Goal: Task Accomplishment & Management: Manage account settings

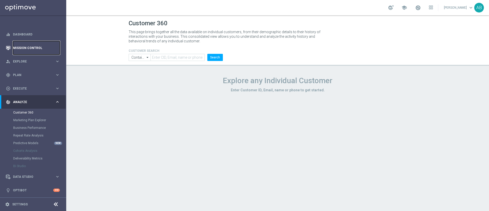
click at [39, 46] on link "Mission Control" at bounding box center [36, 47] width 47 height 13
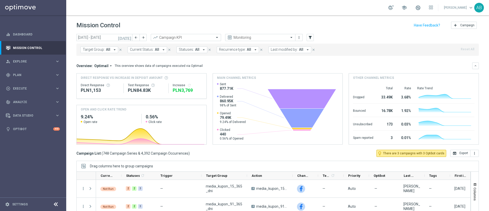
click at [103, 46] on div "Target Group: All arrow_drop_down close Current Status: All arrow_drop_down clo…" at bounding box center [277, 50] width 402 height 12
click at [101, 50] on span "Target Group:" at bounding box center [94, 49] width 22 height 4
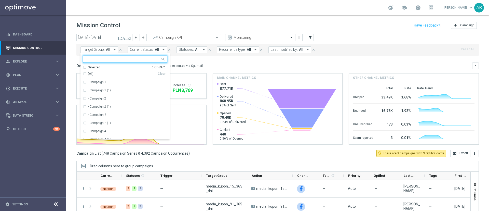
click at [99, 61] on input "text" at bounding box center [123, 59] width 75 height 4
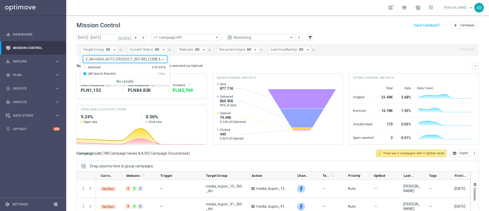
scroll to position [0, 70]
type input "E_NH-HIGH_AUTO_PRODUCT_WO WELCOME MAIL CONVERTED [DATE] DEPOBONUS_DAILY"
click at [188, 58] on mini-dashboard "Overview: Optimail arrow_drop_down This overview shows data of campaigns execut…" at bounding box center [277, 103] width 402 height 94
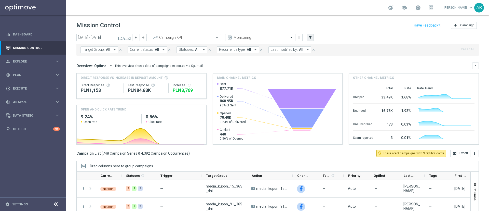
click at [306, 38] on div "[DATE] [DATE] - [DATE] arrow_back arrow_forward Campaign KPI trending_up Monito…" at bounding box center [277, 38] width 402 height 8
click at [312, 36] on icon "filter_alt" at bounding box center [310, 37] width 5 height 5
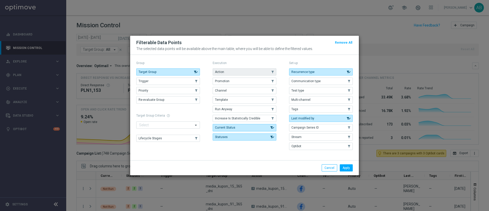
click at [221, 71] on span "Action" at bounding box center [219, 72] width 9 height 4
click at [339, 169] on li "Apply" at bounding box center [346, 167] width 16 height 7
click at [344, 169] on button "Apply" at bounding box center [346, 167] width 13 height 7
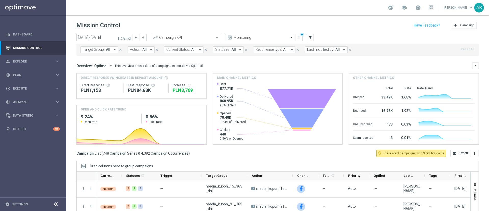
click at [140, 53] on div "Target Group: All arrow_drop_down close Action: All arrow_drop_down close Curre…" at bounding box center [277, 50] width 402 height 12
click at [142, 52] on button "Action: All arrow_drop_down" at bounding box center [141, 49] width 27 height 7
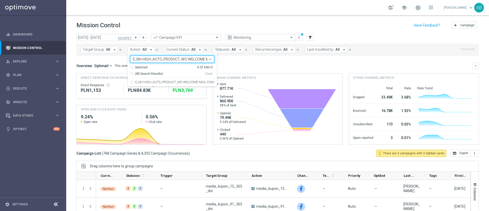
scroll to position [0, 70]
click at [156, 81] on label "E_NH-HIGH_AUTO_PRODUCT_WO WELCOME MAIL CONVERTED [DATE] DEPOBONUS_DAILY" at bounding box center [174, 81] width 79 height 3
type input "E_NH-HIGH_AUTO_PRODUCT_WO WELCOME MAIL CONVERTED [DATE] DEPOBONUS_DAILY"
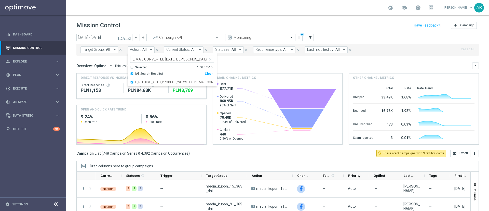
scroll to position [0, 0]
click at [256, 62] on div "Overview: Optimail arrow_drop_down This overview shows data of campaigns execut…" at bounding box center [277, 65] width 402 height 7
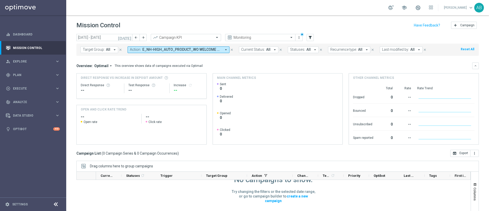
scroll to position [54, 0]
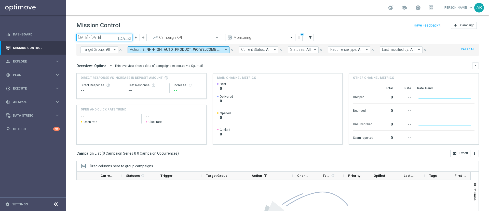
click at [94, 38] on input "[DATE] - [DATE]" at bounding box center [104, 37] width 56 height 7
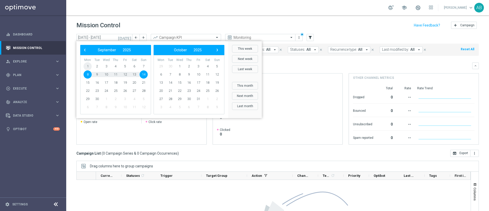
click at [86, 65] on span "1" at bounding box center [88, 66] width 8 height 8
click at [144, 74] on span "14" at bounding box center [144, 74] width 8 height 8
type input "[DATE] - [DATE]"
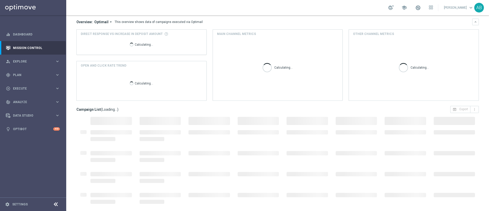
scroll to position [44, 0]
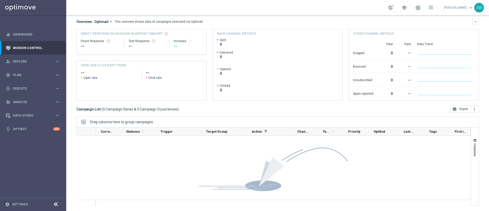
click at [143, 155] on div "No campaigns to show. Try changing the filters or the selected date range, or g…" at bounding box center [273, 142] width 394 height 123
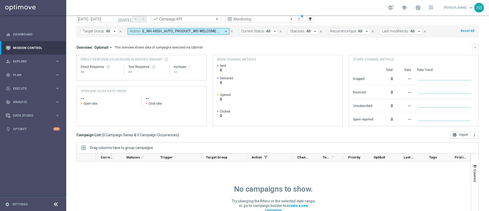
scroll to position [0, 0]
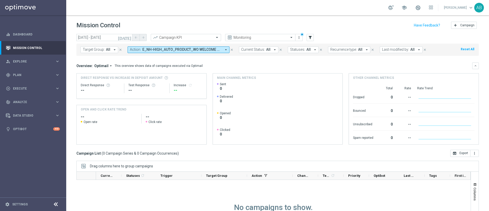
click at [158, 49] on span "E_NH-HIGH_AUTO_PRODUCT_WO WELCOME MAIL CONVERTED [DATE] DEPOBONUS_DAILY" at bounding box center [181, 49] width 79 height 4
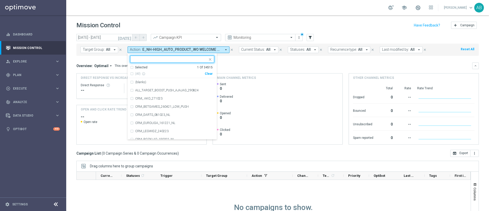
click at [0, 0] on div "Clear" at bounding box center [0, 0] width 0 height 0
click at [228, 68] on div "Overview: Optimail arrow_drop_down This overview shows data of campaigns execut…" at bounding box center [277, 65] width 402 height 7
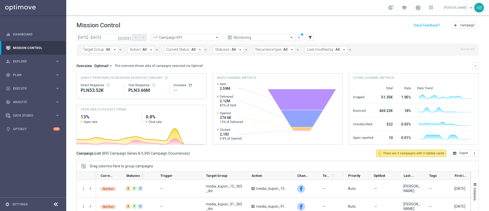
click at [144, 50] on span "All" at bounding box center [144, 49] width 4 height 4
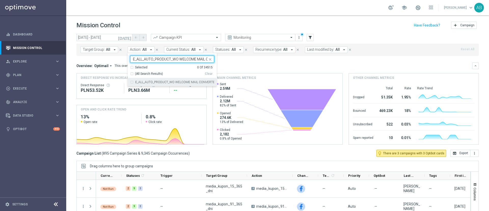
scroll to position [0, 82]
click at [159, 80] on div "E_ALL_AUTO_PRODUCT_WO WELCOME MAIL CONVERTED [DATE] DEPOBONUS BARDZIEJ A_DAILY" at bounding box center [172, 82] width 84 height 8
type input "E_ALL_AUTO_PRODUCT_WO WELCOME MAIL CONVERTED [DATE] DEPOBONUS BARDZIEJ A_DAILY"
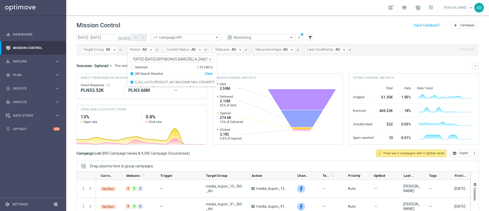
scroll to position [0, 0]
click at [233, 59] on mini-dashboard "Overview: Optimail arrow_drop_down This overview shows data of campaigns execut…" at bounding box center [277, 103] width 402 height 94
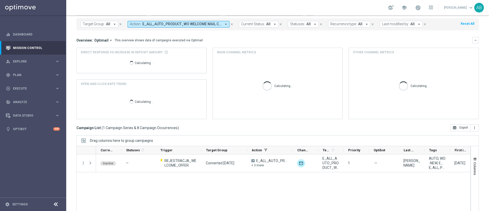
scroll to position [44, 0]
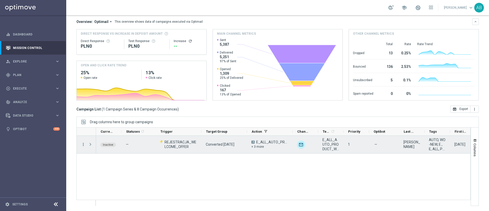
click at [84, 144] on icon "more_vert" at bounding box center [83, 144] width 5 height 5
click at [92, 146] on div "list" at bounding box center [90, 148] width 8 height 4
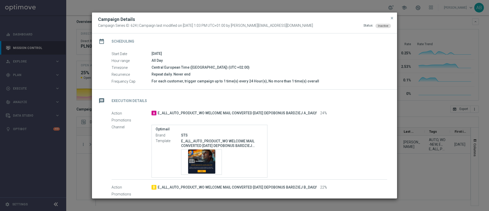
scroll to position [54, 0]
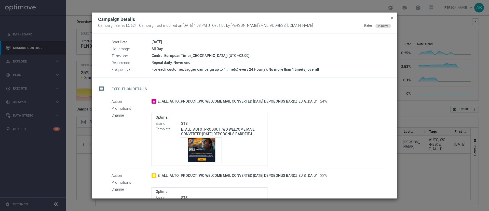
click at [419, 134] on modal-container "Campaign Details Campaign Series ID: 624 | Campaign last modified on [DATE] 1:0…" at bounding box center [244, 105] width 489 height 211
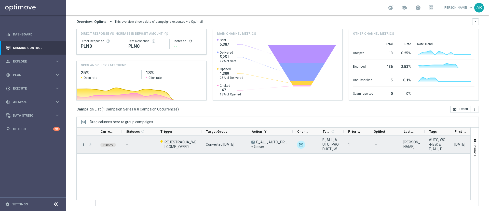
click at [84, 146] on icon "more_vert" at bounding box center [83, 144] width 5 height 5
click at [192, 177] on div "Inactive — REJESTRACJA_WELCOME_OFFER Converted [DATE] A E_ALL_AUTO_PRODUCT_WO W…" at bounding box center [283, 170] width 374 height 70
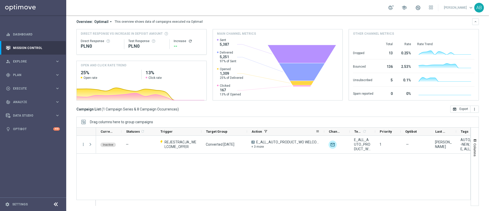
drag, startPoint x: 292, startPoint y: 131, endPoint x: 323, endPoint y: 131, distance: 31.6
click at [323, 131] on div at bounding box center [324, 131] width 2 height 8
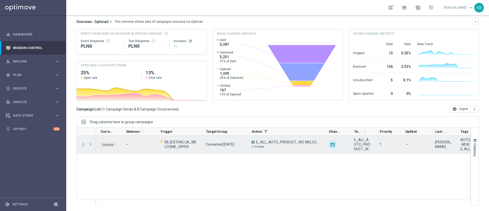
click at [84, 145] on icon "more_vert" at bounding box center [83, 144] width 5 height 5
click at [120, 154] on div "Campaign Metrics" at bounding box center [116, 155] width 47 height 4
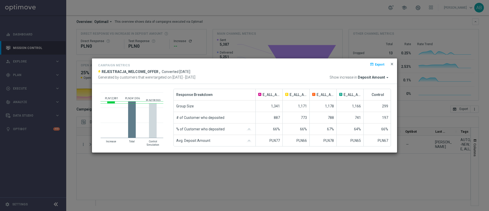
click at [392, 64] on span "close" at bounding box center [392, 64] width 4 height 4
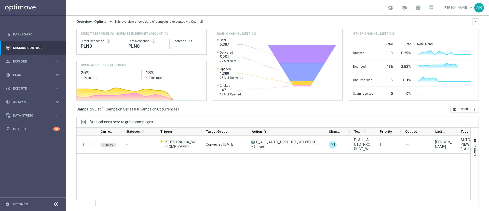
scroll to position [0, 0]
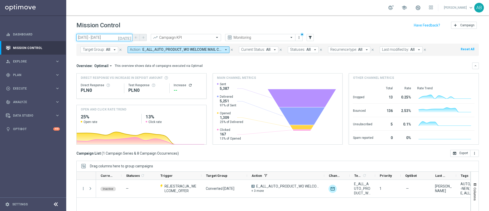
click at [98, 39] on input "[DATE] - [DATE]" at bounding box center [104, 37] width 56 height 7
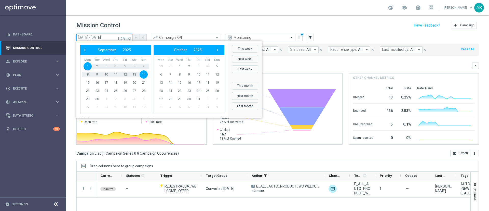
click at [98, 39] on input "[DATE] - [DATE]" at bounding box center [104, 37] width 56 height 7
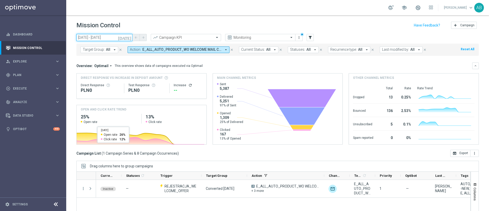
click at [93, 38] on input "[DATE] - [DATE]" at bounding box center [104, 37] width 56 height 7
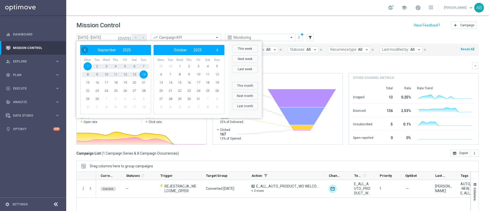
click at [84, 47] on span "‹" at bounding box center [84, 50] width 7 height 7
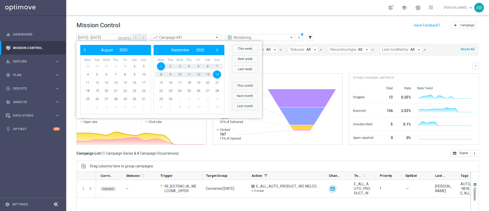
click at [84, 47] on span "‹" at bounding box center [84, 50] width 7 height 7
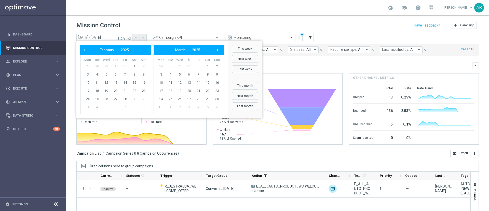
click at [84, 47] on span "‹" at bounding box center [84, 50] width 7 height 7
click at [106, 92] on span "20" at bounding box center [106, 91] width 8 height 8
click at [220, 48] on span "›" at bounding box center [217, 50] width 7 height 7
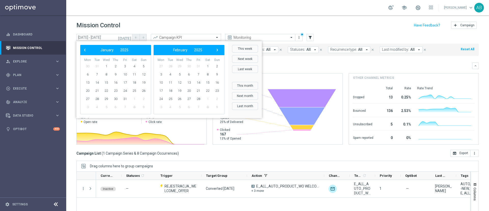
click at [220, 48] on span "›" at bounding box center [217, 50] width 7 height 7
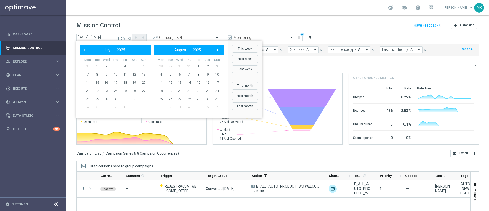
click at [220, 48] on span "›" at bounding box center [217, 50] width 7 height 7
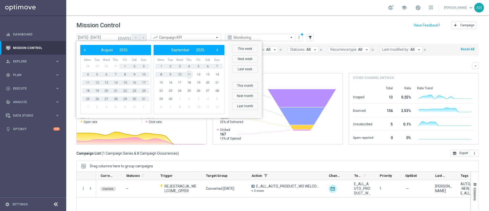
click at [189, 74] on span "11" at bounding box center [189, 74] width 8 height 8
type input "[DATE] - [DATE]"
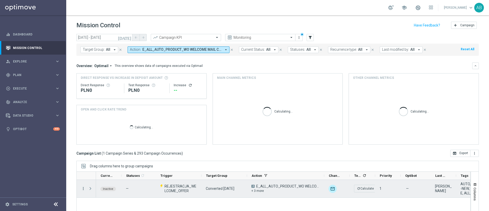
click at [83, 187] on icon "more_vert" at bounding box center [83, 188] width 5 height 5
click at [103, 149] on span "Campaign Metrics" at bounding box center [106, 149] width 26 height 4
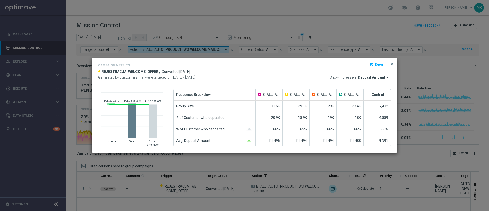
click at [83, 100] on modal-container "Campaign Metrics open_in_browser Export REJESTRACJA_WELCOME_OFFER , Converted […" at bounding box center [244, 105] width 489 height 211
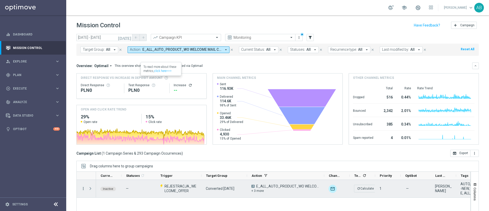
click at [81, 187] on icon "more_vert" at bounding box center [83, 188] width 5 height 5
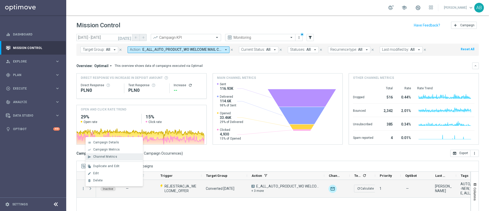
click at [112, 157] on span "Channel Metrics" at bounding box center [105, 157] width 24 height 4
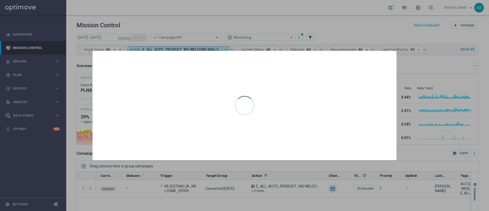
click at [255, 192] on div at bounding box center [244, 105] width 489 height 211
click at [439, 149] on div at bounding box center [244, 105] width 489 height 211
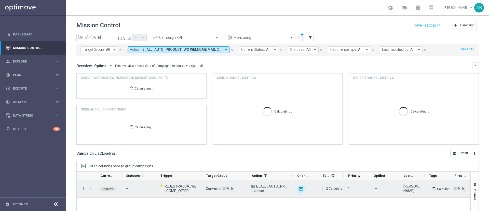
click at [83, 189] on div "more_vert" at bounding box center [86, 189] width 19 height 18
click at [84, 190] on icon "more_vert" at bounding box center [83, 188] width 5 height 5
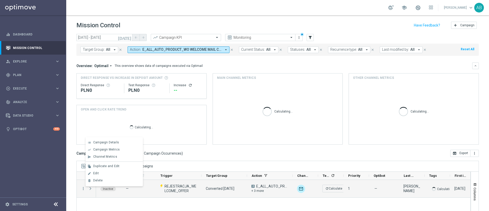
click at [113, 138] on div "list Campaign Details show_chart Campaign Metrics send Channel Metrics" at bounding box center [114, 161] width 57 height 49
click at [114, 143] on span "Campaign Details" at bounding box center [106, 142] width 26 height 4
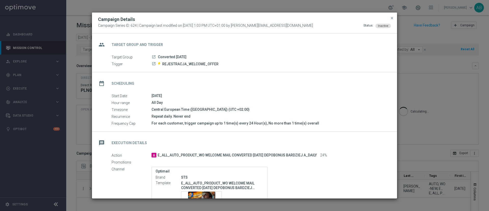
click at [79, 138] on modal-container "Campaign Details Campaign Series ID: 624 | Campaign last modified on [DATE] 1:0…" at bounding box center [244, 105] width 489 height 211
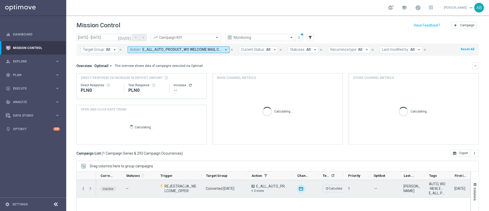
click at [84, 190] on icon "more_vert" at bounding box center [83, 188] width 5 height 5
click at [111, 156] on span "Channel Metrics" at bounding box center [105, 157] width 24 height 4
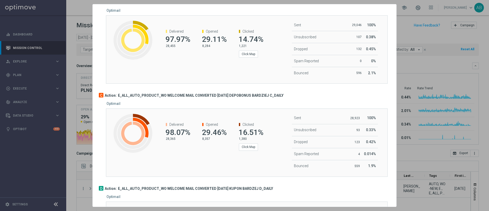
scroll to position [197, 0]
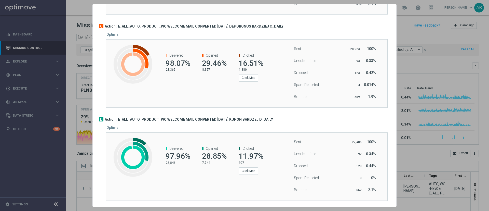
click at [80, 138] on div at bounding box center [244, 105] width 489 height 211
click at [443, 79] on div at bounding box center [244, 105] width 489 height 211
click at [435, 126] on div at bounding box center [244, 105] width 489 height 211
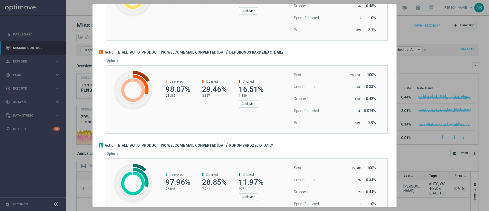
scroll to position [159, 0]
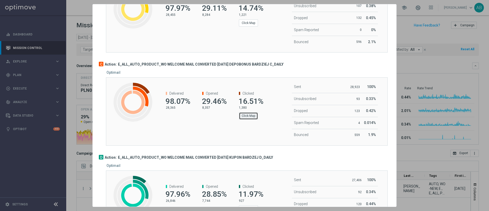
click at [239, 119] on button "Click Map" at bounding box center [248, 115] width 19 height 7
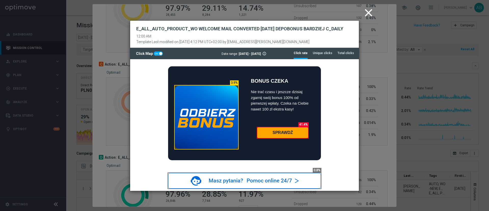
scroll to position [38, 0]
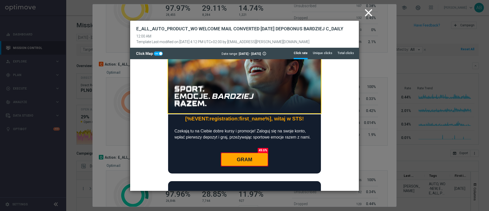
click at [371, 102] on modal-container "close E_ALL_AUTO_PRODUCT_WO WELCOME MAIL CONVERTED TODAY DEPOBONUS BARDZIEJ C_D…" at bounding box center [244, 105] width 489 height 211
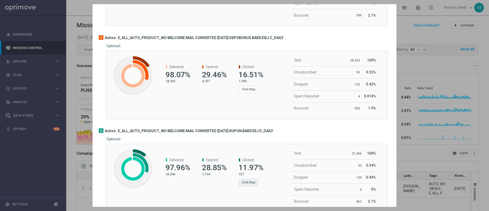
scroll to position [197, 0]
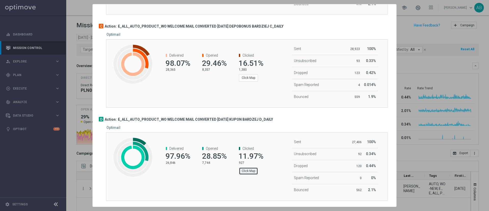
click at [249, 171] on button "Click Map" at bounding box center [248, 170] width 19 height 7
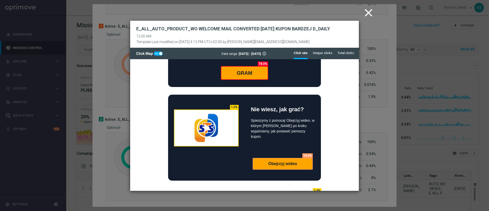
scroll to position [115, 0]
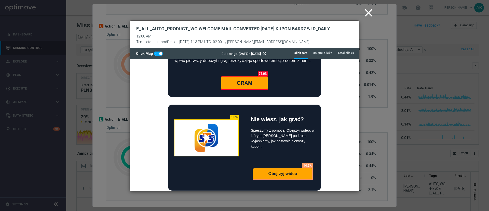
click at [375, 98] on modal-container "close E_ALL_AUTO_PRODUCT_WO WELCOME MAIL CONVERTED TODAY KUPON BARDZEJ D_DAILY …" at bounding box center [244, 105] width 489 height 211
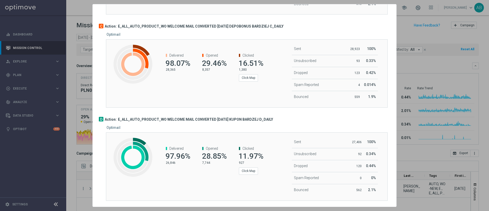
scroll to position [45, 0]
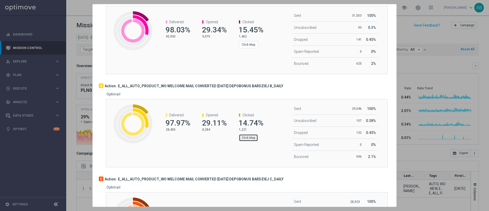
click at [245, 135] on button "Click Map" at bounding box center [248, 137] width 19 height 7
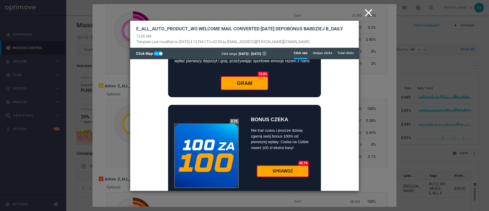
scroll to position [115, 0]
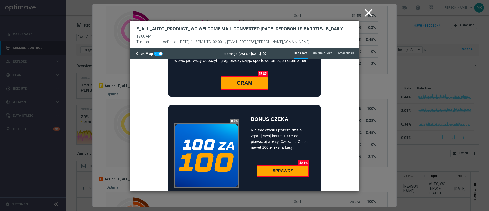
click at [381, 97] on modal-container "close E_ALL_AUTO_PRODUCT_WO WELCOME MAIL CONVERTED TODAY DEPOBONUS BARDZIEJ B_D…" at bounding box center [244, 105] width 489 height 211
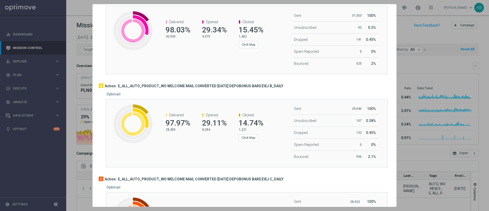
scroll to position [0, 0]
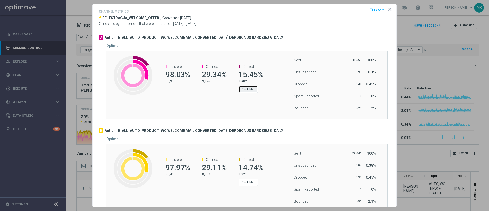
click at [248, 91] on button "Click Map" at bounding box center [248, 89] width 19 height 7
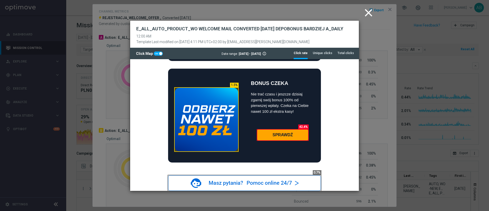
scroll to position [153, 0]
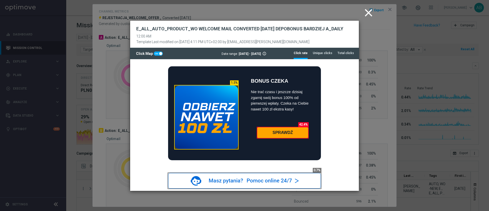
click at [377, 98] on modal-container "close E_ALL_AUTO_PRODUCT_WO WELCOME MAIL CONVERTED TODAY DEPOBONUS BARDZIEJ A_D…" at bounding box center [244, 105] width 489 height 211
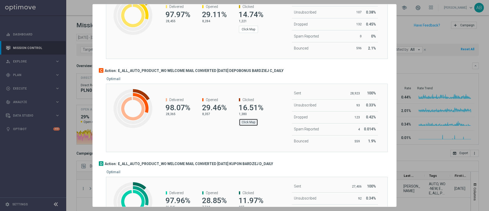
click at [244, 123] on button "Click Map" at bounding box center [248, 121] width 19 height 7
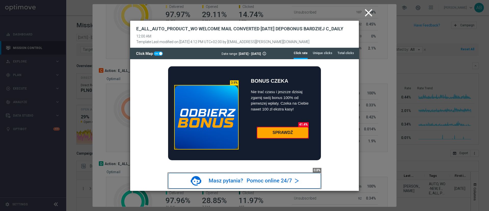
click at [373, 93] on modal-container "close E_ALL_AUTO_PRODUCT_WO WELCOME MAIL CONVERTED TODAY DEPOBONUS BARDZIEJ C_D…" at bounding box center [244, 105] width 489 height 211
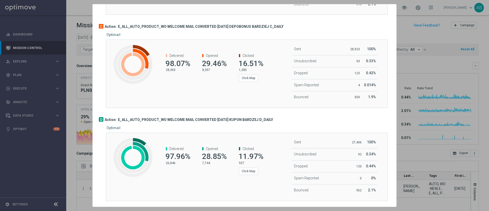
scroll to position [197, 0]
click at [245, 173] on button "Click Map" at bounding box center [248, 170] width 19 height 7
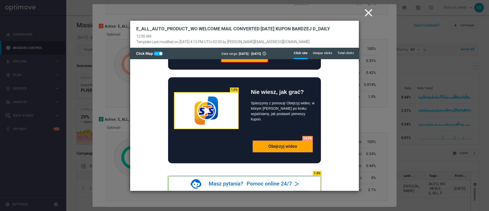
scroll to position [153, 0]
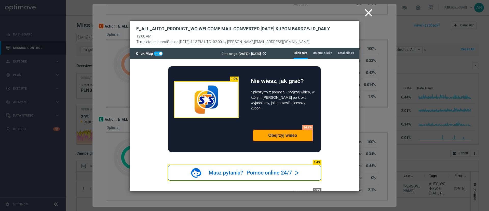
click at [373, 107] on modal-container "close E_ALL_AUTO_PRODUCT_WO WELCOME MAIL CONVERTED TODAY KUPON BARDZEJ D_DAILY …" at bounding box center [244, 105] width 489 height 211
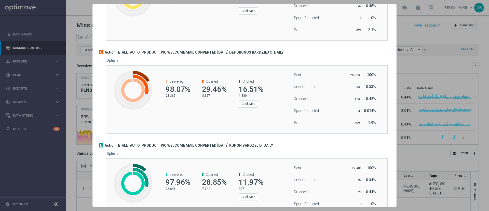
scroll to position [159, 0]
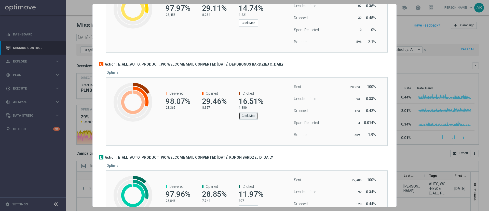
click at [250, 117] on button "Click Map" at bounding box center [248, 115] width 19 height 7
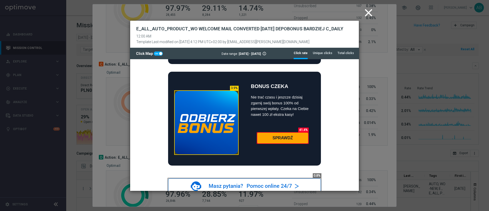
scroll to position [153, 0]
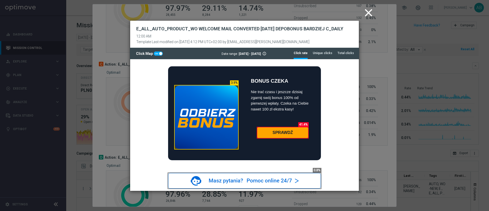
click at [383, 122] on modal-container "close E_ALL_AUTO_PRODUCT_WO WELCOME MAIL CONVERTED TODAY DEPOBONUS BARDZIEJ C_D…" at bounding box center [244, 105] width 489 height 211
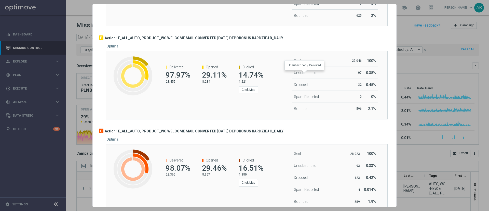
scroll to position [45, 0]
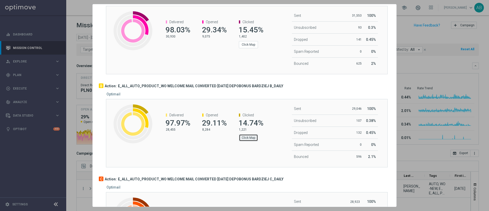
click at [244, 139] on button "Click Map" at bounding box center [248, 137] width 19 height 7
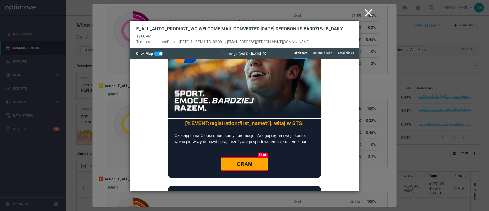
scroll to position [115, 0]
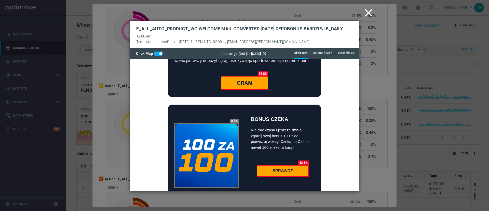
click at [371, 122] on modal-container "close E_ALL_AUTO_PRODUCT_WO WELCOME MAIL CONVERTED TODAY DEPOBONUS BARDZIEJ B_D…" at bounding box center [244, 105] width 489 height 211
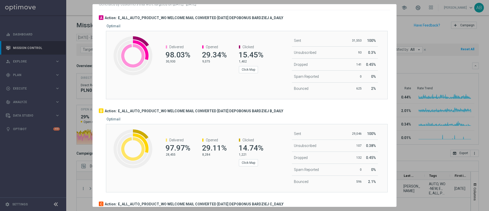
scroll to position [0, 0]
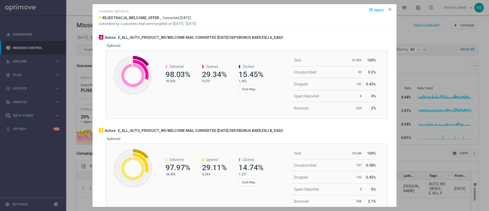
click at [246, 84] on div "1,402 Click Map" at bounding box center [251, 86] width 24 height 14
click at [246, 88] on button "Click Map" at bounding box center [248, 89] width 19 height 7
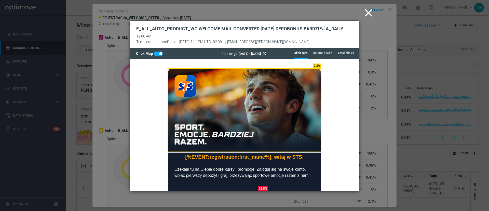
click at [371, 86] on modal-container "close E_ALL_AUTO_PRODUCT_WO WELCOME MAIL CONVERTED TODAY DEPOBONUS BARDZIEJ A_D…" at bounding box center [244, 105] width 489 height 211
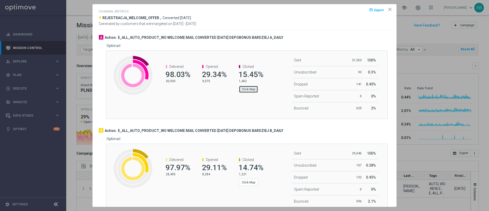
click at [249, 87] on button "Click Map" at bounding box center [248, 89] width 19 height 7
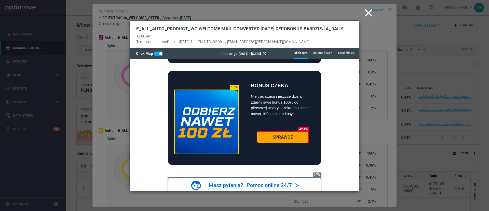
scroll to position [153, 0]
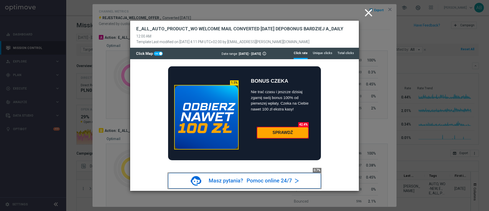
click at [383, 101] on modal-container "close E_ALL_AUTO_PRODUCT_WO WELCOME MAIL CONVERTED TODAY DEPOBONUS BARDZIEJ A_D…" at bounding box center [244, 105] width 489 height 211
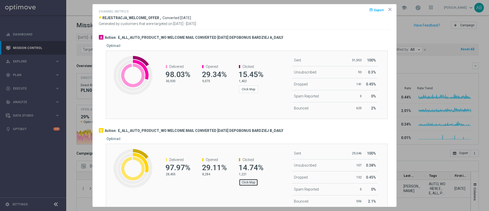
click at [247, 181] on button "Click Map" at bounding box center [248, 182] width 19 height 7
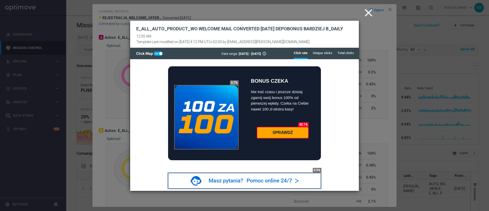
click at [378, 89] on modal-container "close E_ALL_AUTO_PRODUCT_WO WELCOME MAIL CONVERTED TODAY DEPOBONUS BARDZIEJ B_D…" at bounding box center [244, 105] width 489 height 211
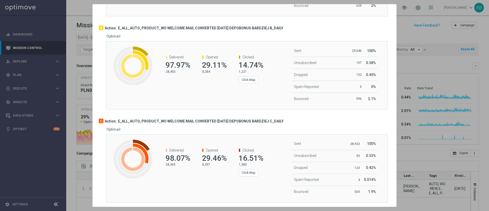
scroll to position [115, 0]
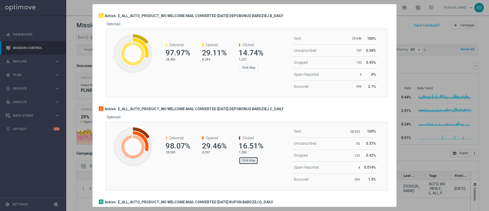
click at [243, 159] on button "Click Map" at bounding box center [248, 160] width 19 height 7
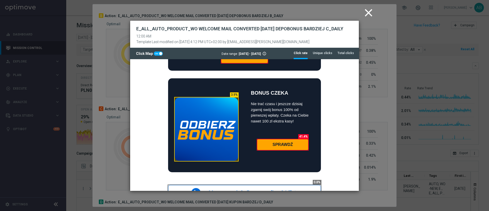
scroll to position [153, 0]
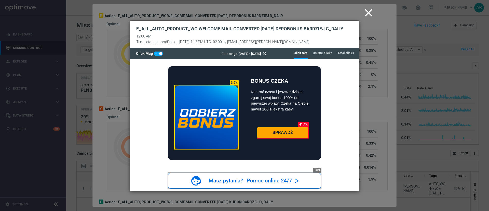
click at [381, 86] on modal-container "close E_ALL_AUTO_PRODUCT_WO WELCOME MAIL CONVERTED TODAY DEPOBONUS BARDZIEJ C_D…" at bounding box center [244, 105] width 489 height 211
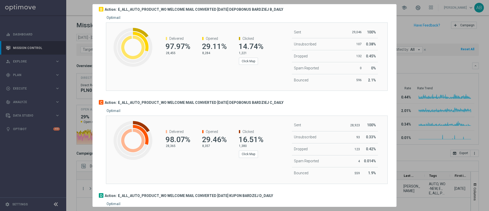
scroll to position [197, 0]
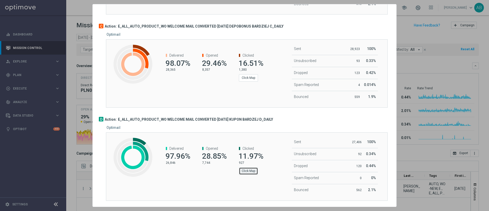
click at [242, 173] on button "Click Map" at bounding box center [248, 170] width 19 height 7
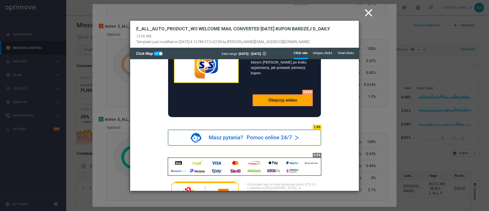
scroll to position [187, 0]
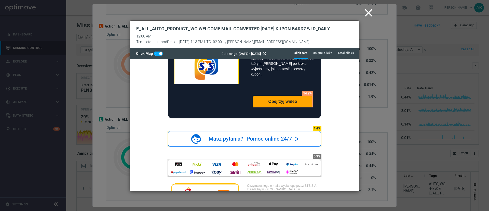
click at [370, 14] on icon "close" at bounding box center [368, 12] width 13 height 13
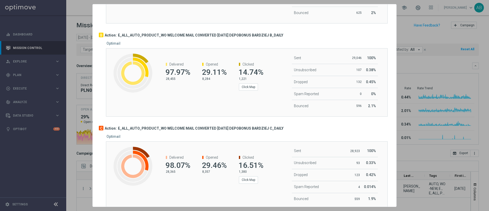
scroll to position [6, 0]
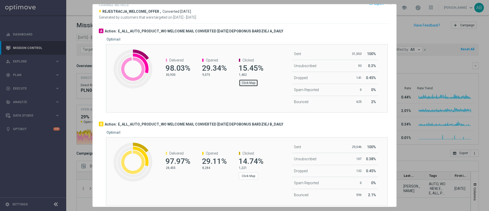
click at [247, 85] on button "Click Map" at bounding box center [248, 82] width 19 height 7
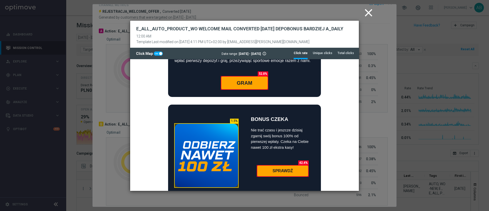
scroll to position [153, 0]
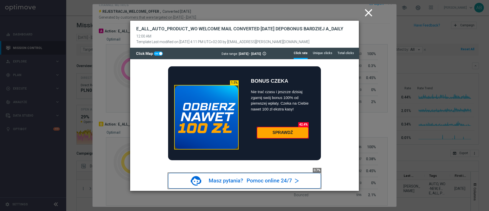
click at [370, 31] on modal-container "close E_ALL_AUTO_PRODUCT_WO WELCOME MAIL CONVERTED TODAY DEPOBONUS BARDZIEJ A_D…" at bounding box center [244, 105] width 489 height 211
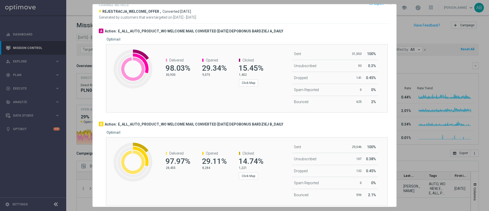
scroll to position [45, 0]
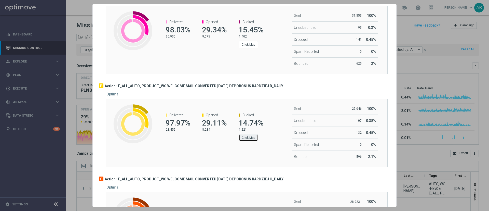
click at [248, 141] on button "Click Map" at bounding box center [248, 137] width 19 height 7
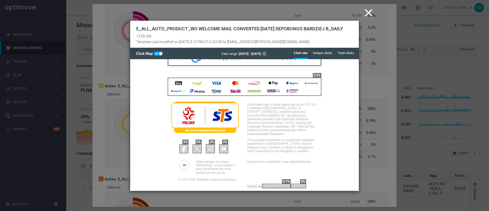
scroll to position [276, 0]
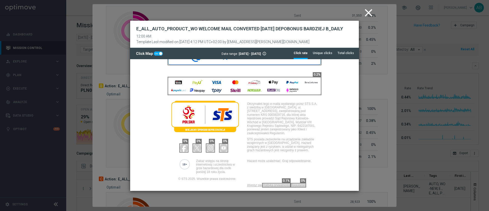
click at [383, 37] on modal-container "close E_ALL_AUTO_PRODUCT_WO WELCOME MAIL CONVERTED TODAY DEPOBONUS BARDZIEJ B_D…" at bounding box center [244, 105] width 489 height 211
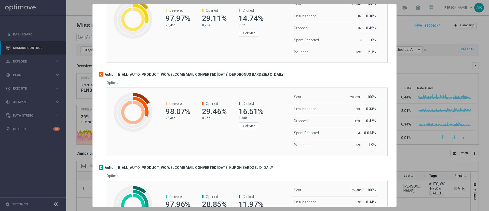
scroll to position [159, 0]
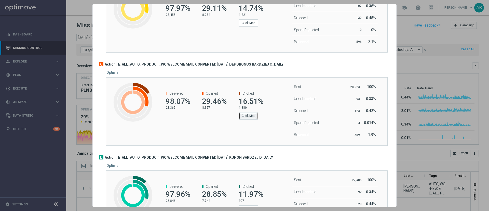
click at [244, 116] on button "Click Map" at bounding box center [248, 115] width 19 height 7
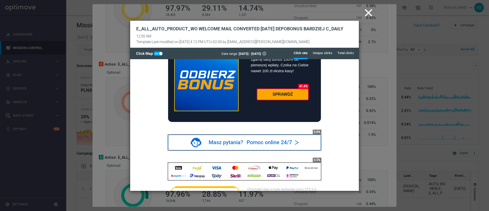
scroll to position [153, 0]
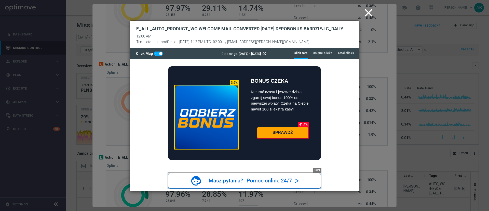
click at [371, 8] on icon "close" at bounding box center [368, 12] width 13 height 13
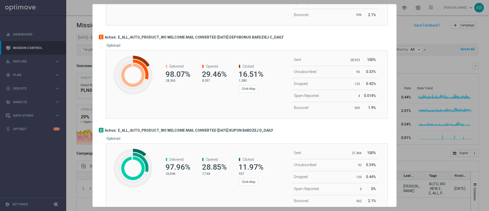
scroll to position [197, 0]
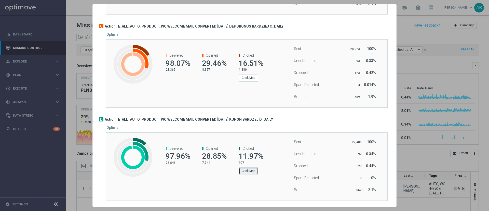
click at [250, 173] on button "Click Map" at bounding box center [248, 170] width 19 height 7
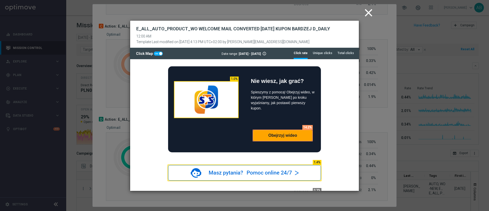
scroll to position [115, 0]
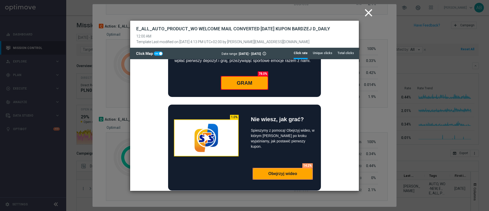
click at [311, 190] on div at bounding box center [244, 125] width 229 height 132
drag, startPoint x: 179, startPoint y: 126, endPoint x: 311, endPoint y: 191, distance: 147.5
click at [311, 190] on div at bounding box center [244, 125] width 229 height 132
click at [378, 75] on modal-container "close E_ALL_AUTO_PRODUCT_WO WELCOME MAIL CONVERTED TODAY KUPON BARDZEJ D_DAILY …" at bounding box center [244, 105] width 489 height 211
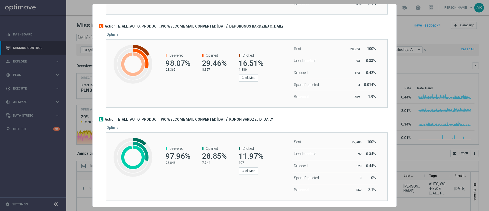
click at [239, 72] on div "1,380 Click Map" at bounding box center [251, 74] width 24 height 14
click at [243, 81] on button "Click Map" at bounding box center [248, 77] width 19 height 7
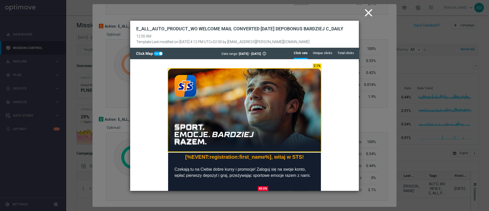
scroll to position [153, 0]
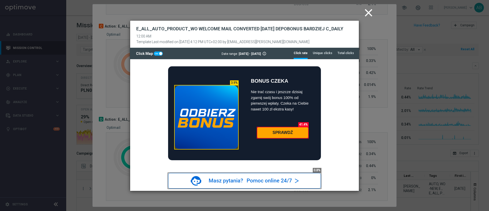
click at [384, 82] on modal-container "close E_ALL_AUTO_PRODUCT_WO WELCOME MAIL CONVERTED TODAY DEPOBONUS BARDZIEJ C_D…" at bounding box center [244, 105] width 489 height 211
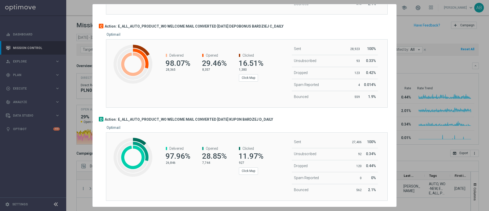
click at [352, 197] on div "Sent 27,406 100% Unsubscribed 92 0.34% Dropped 120" at bounding box center [317, 166] width 94 height 68
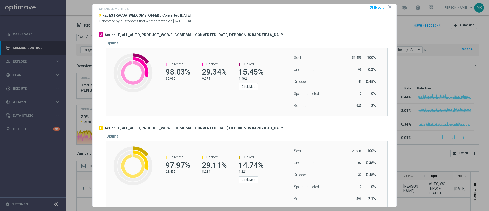
scroll to position [0, 0]
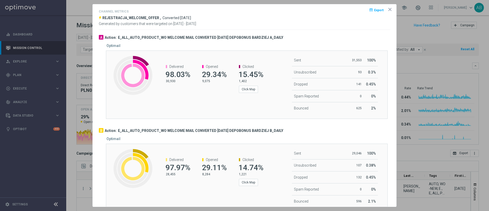
click at [253, 39] on h3 "E_ALL_AUTO_PRODUCT_WO WELCOME MAIL CONVERTED [DATE] DEPOBONUS BARDZIEJ A_DAILY" at bounding box center [200, 37] width 165 height 5
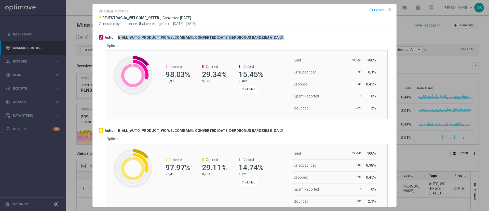
click at [253, 39] on h3 "E_ALL_AUTO_PRODUCT_WO WELCOME MAIL CONVERTED [DATE] DEPOBONUS BARDZIEJ A_DAILY" at bounding box center [200, 37] width 165 height 5
copy div "E_ALL_AUTO_PRODUCT_WO WELCOME MAIL CONVERTED [DATE] DEPOBONUS BARDZIEJ A_DAILY"
click at [199, 38] on h3 "E_ALL_AUTO_PRODUCT_WO WELCOME MAIL CONVERTED [DATE] DEPOBONUS BARDZIEJ A_DAILY" at bounding box center [200, 37] width 165 height 5
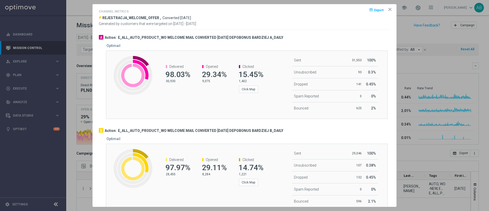
click at [389, 9] on icon "icon" at bounding box center [390, 9] width 3 height 3
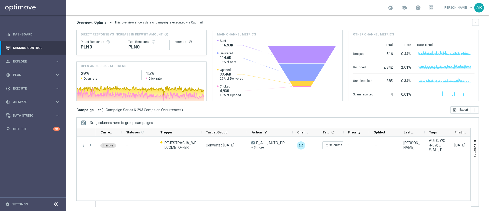
scroll to position [44, 0]
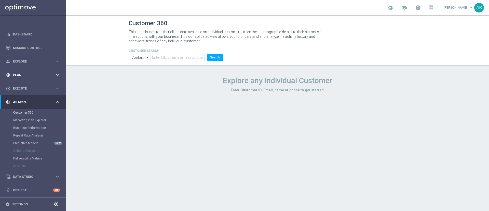
click at [29, 75] on span "Plan" at bounding box center [34, 74] width 42 height 3
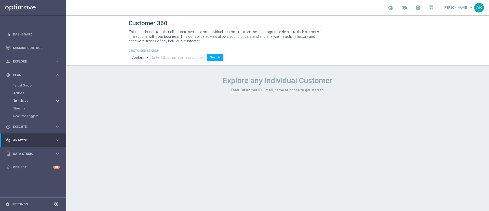
click at [26, 99] on span "Templates" at bounding box center [31, 100] width 36 height 3
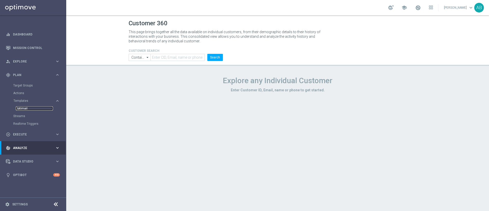
click at [32, 108] on link "Optimail" at bounding box center [34, 108] width 37 height 4
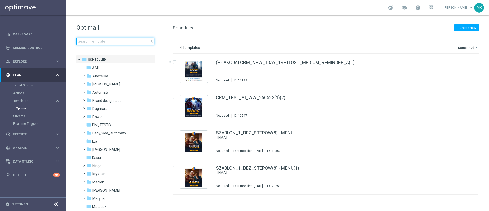
click at [120, 41] on input at bounding box center [115, 41] width 78 height 7
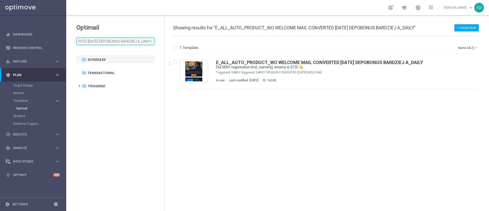
type input "E_ALL_AUTO_PRODUCT_WO WELCOME MAIL CONVERTED [DATE] DEPOBONUS BARDZIEJ A_DAILY"
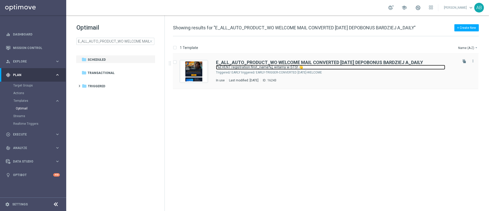
click at [357, 65] on link "[%EVENT:registration:first_name%], witamy w STS! 👋" at bounding box center [330, 67] width 229 height 5
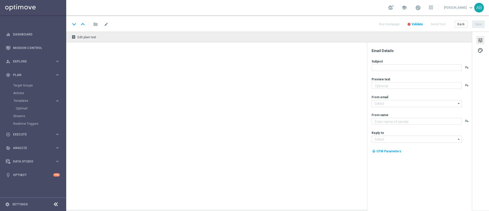
type textarea "Dziękujemy, że jesteś z nami!"
type textarea "STS"
type input "oferta@sts.pl"
type input "kontakt@sts.pl"
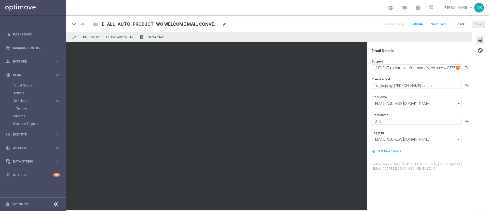
click at [225, 24] on span "mode_edit" at bounding box center [224, 24] width 5 height 5
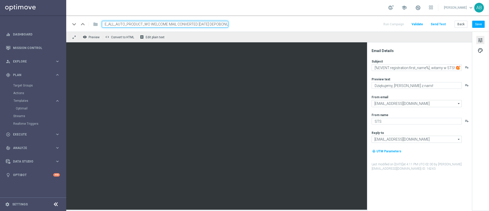
scroll to position [0, 33]
click at [462, 25] on button "Back" at bounding box center [461, 24] width 13 height 7
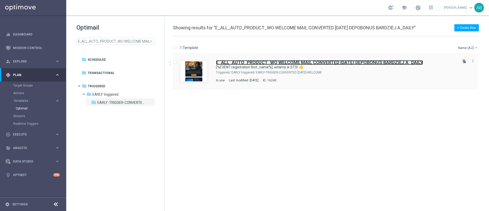
click at [374, 62] on b "E_ALL_AUTO_PRODUCT_WO WELCOME MAIL CONVERTED [DATE] DEPOBONUS BARDZIEJ A_DAILY" at bounding box center [319, 62] width 207 height 5
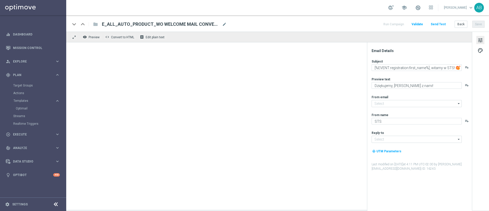
type input "oferta@sts.pl"
type input "kontakt@sts.pl"
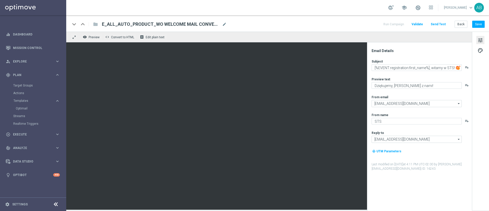
click at [220, 23] on span "E_ALL_AUTO_PRODUCT_WO WELCOME MAIL CONVERTED [DATE] DEPOBONUS BARDZIEJ A_DAILY" at bounding box center [161, 24] width 118 height 6
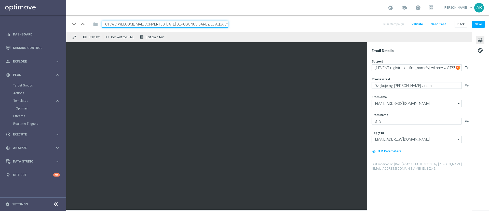
drag, startPoint x: 217, startPoint y: 21, endPoint x: 220, endPoint y: 30, distance: 8.8
click at [217, 21] on input "E_ALL_AUTO_PRODUCT_WO WELCOME MAIL CONVERTED [DATE] DEPOBONUS BARDZIEJ A_DAILY" at bounding box center [165, 24] width 126 height 7
type input "E_ALL_AUTO_PRODUCT_WO WELCOME MAIL CONVERTED TODAY DEPOB_DAILY"
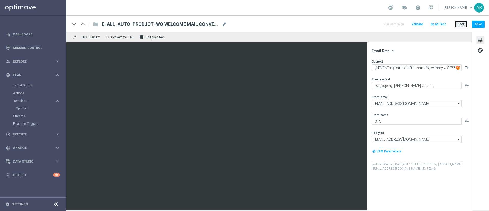
click at [467, 24] on button "Back" at bounding box center [461, 24] width 13 height 7
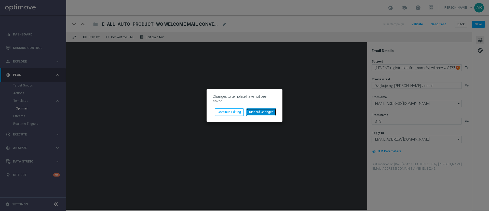
click at [267, 113] on button "Discard Changes" at bounding box center [261, 111] width 30 height 7
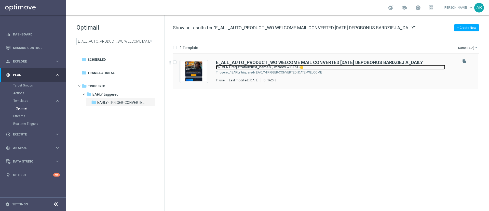
click at [325, 69] on link "[%EVENT:registration:first_name%], witamy w STS! 👋" at bounding box center [330, 67] width 229 height 5
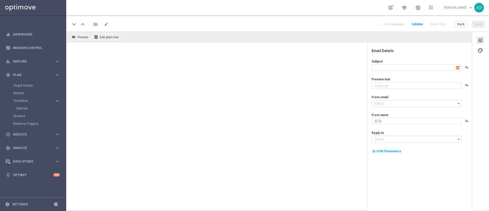
type input "jestesgotowy@sts.pl"
type input "kontakt@sts.pl"
type textarea "[%EVENT:registration:first_name%], witamy w STS! 👋"
type textarea "Dziękujemy, że jesteś z nami!"
type input "oferta@sts.pl"
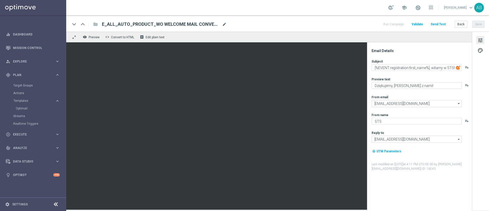
click at [226, 23] on span "mode_edit" at bounding box center [224, 24] width 5 height 5
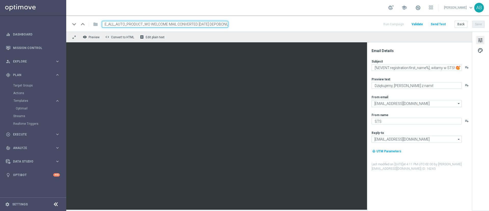
scroll to position [0, 33]
drag, startPoint x: 217, startPoint y: 24, endPoint x: 227, endPoint y: 44, distance: 21.6
click at [218, 25] on input "E_ALL_AUTO_PRODUCT_WO WELCOME MAIL CONVERTED [DATE] DEPOBONUS BARDZIEJ A_DAILY" at bounding box center [165, 24] width 126 height 7
type input "E_ALL_AUTO_PRODUCT_WO WELCOME MAIL CONVERTED TODAY DEPOBONUS BARDZIEJ_DAILY"
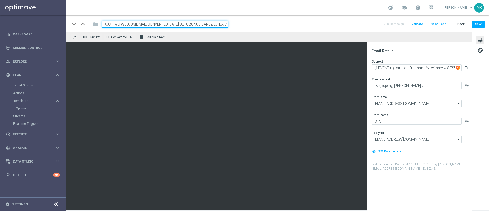
scroll to position [0, 0]
drag, startPoint x: 274, startPoint y: 27, endPoint x: 283, endPoint y: 28, distance: 9.7
click at [275, 27] on div "keyboard_arrow_down keyboard_arrow_up folder E_ALL_AUTO_PRODUCT_WO WELCOME MAIL…" at bounding box center [277, 24] width 414 height 7
click at [482, 24] on button "Save" at bounding box center [478, 24] width 12 height 7
click at [202, 24] on input "E_ALL_AUTO_PRODUCT_WO WELCOME MAIL CONVERTED TODAY DEPOBONUS BARDZIEJ_DAILY" at bounding box center [165, 24] width 126 height 7
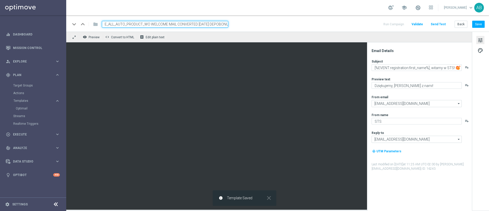
click at [202, 24] on input "E_ALL_AUTO_PRODUCT_WO WELCOME MAIL CONVERTED TODAY DEPOBONUS BARDZIEJ_DAILY" at bounding box center [165, 24] width 126 height 7
